Goal: Information Seeking & Learning: Understand process/instructions

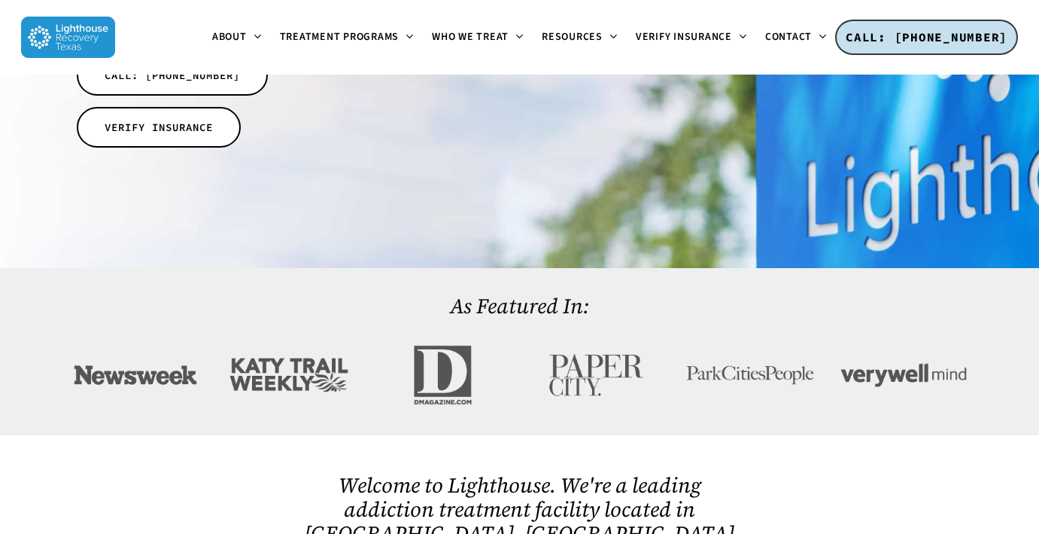
scroll to position [394, 0]
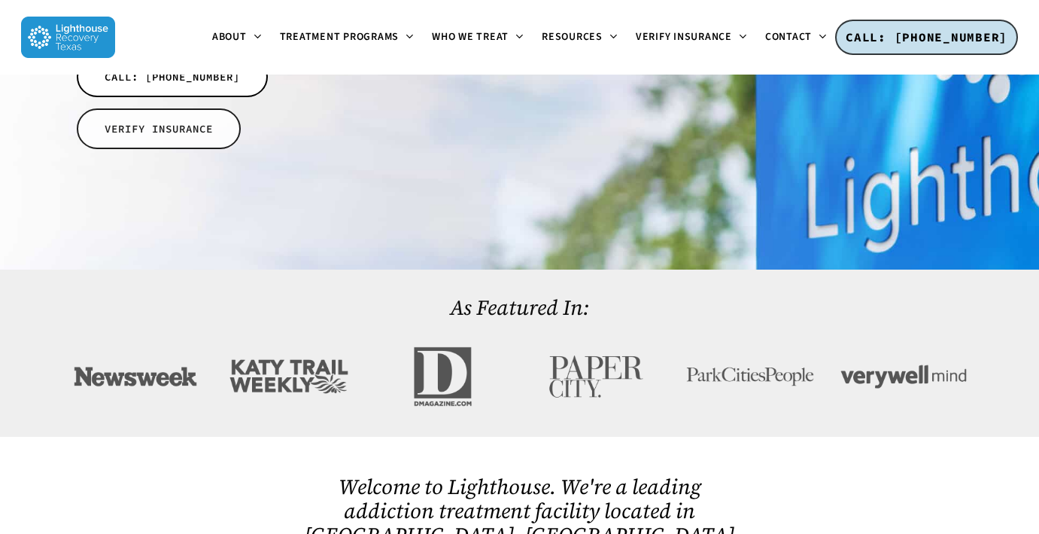
click at [187, 121] on span "VERIFY INSURANCE" at bounding box center [159, 128] width 108 height 15
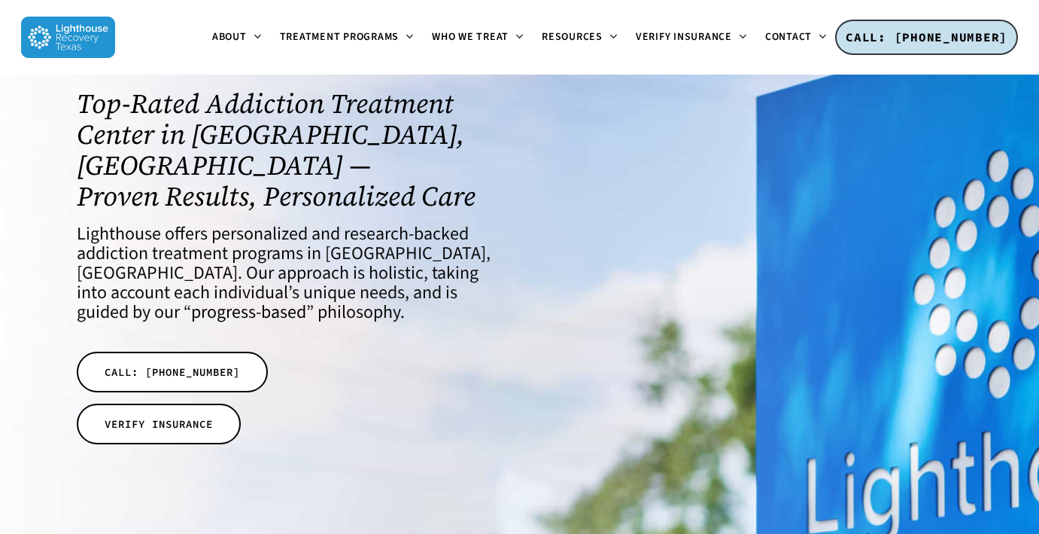
scroll to position [98, 0]
